Goal: Task Accomplishment & Management: Use online tool/utility

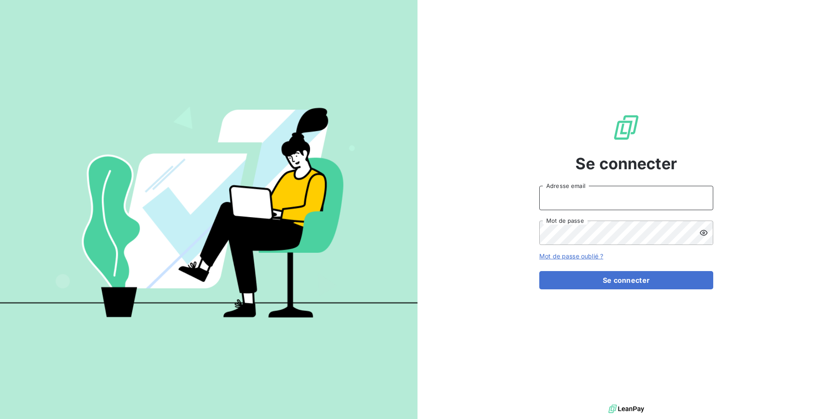
click at [582, 206] on input "Adresse email" at bounding box center [627, 198] width 174 height 24
drag, startPoint x: 597, startPoint y: 198, endPoint x: 570, endPoint y: 199, distance: 26.1
click at [570, 199] on input "admin@a11" at bounding box center [627, 198] width 174 height 24
type input "admin@sanirun"
click at [540, 271] on button "Se connecter" at bounding box center [627, 280] width 174 height 18
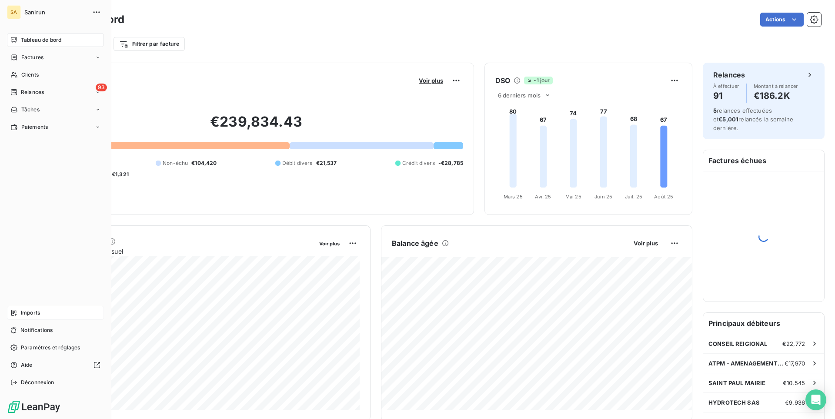
click at [28, 314] on span "Imports" at bounding box center [30, 313] width 19 height 8
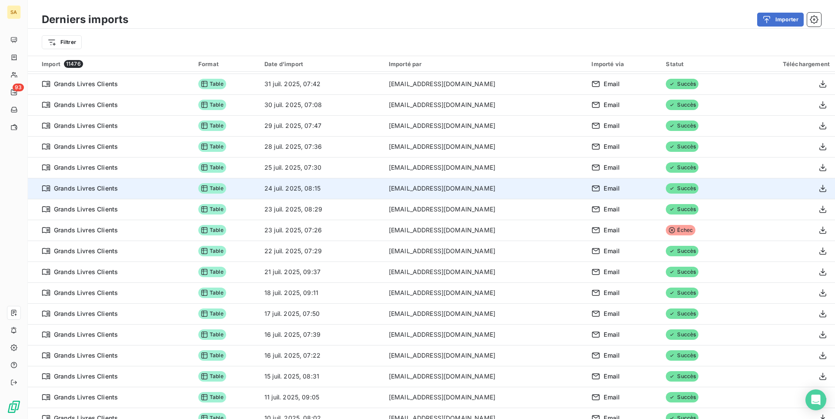
scroll to position [311, 0]
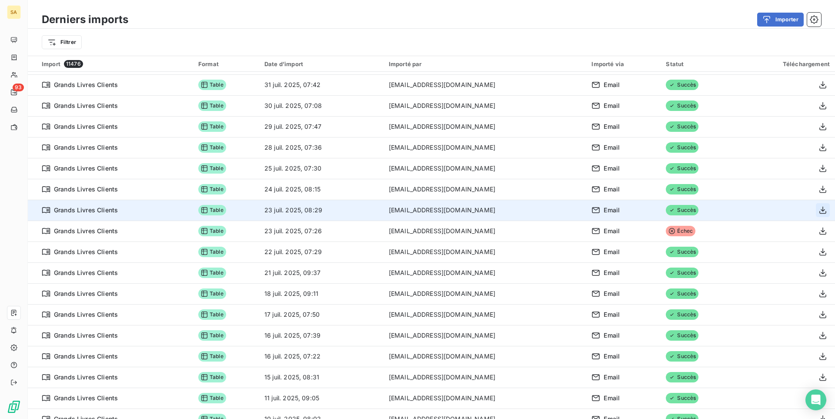
click at [820, 210] on icon "button" at bounding box center [823, 210] width 9 height 9
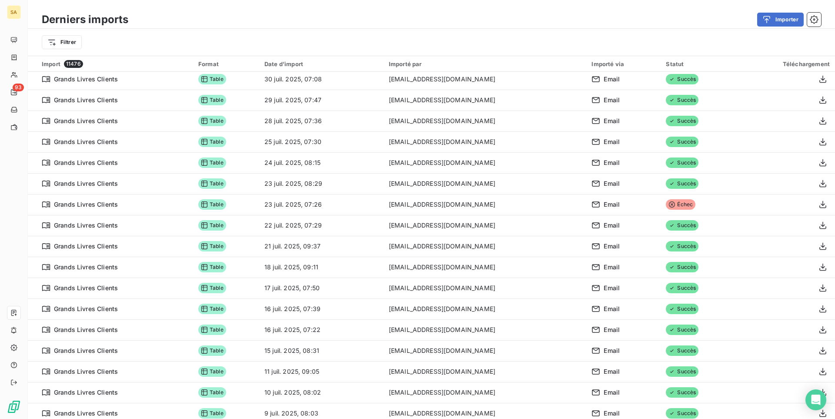
scroll to position [71, 0]
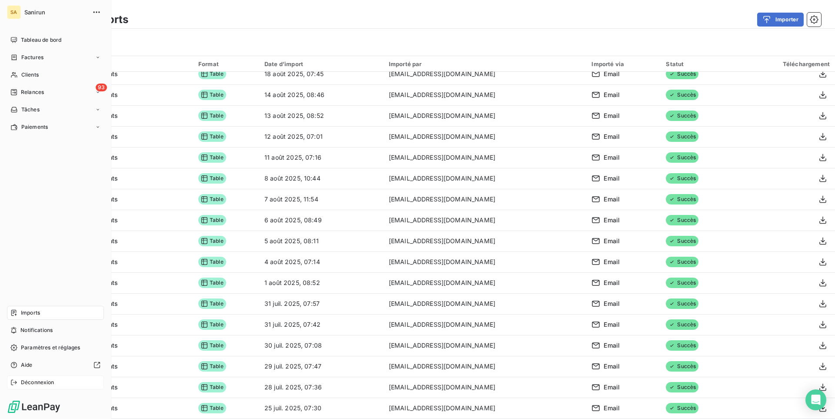
click at [47, 386] on span "Déconnexion" at bounding box center [38, 383] width 34 height 8
